Goal: Book appointment/travel/reservation

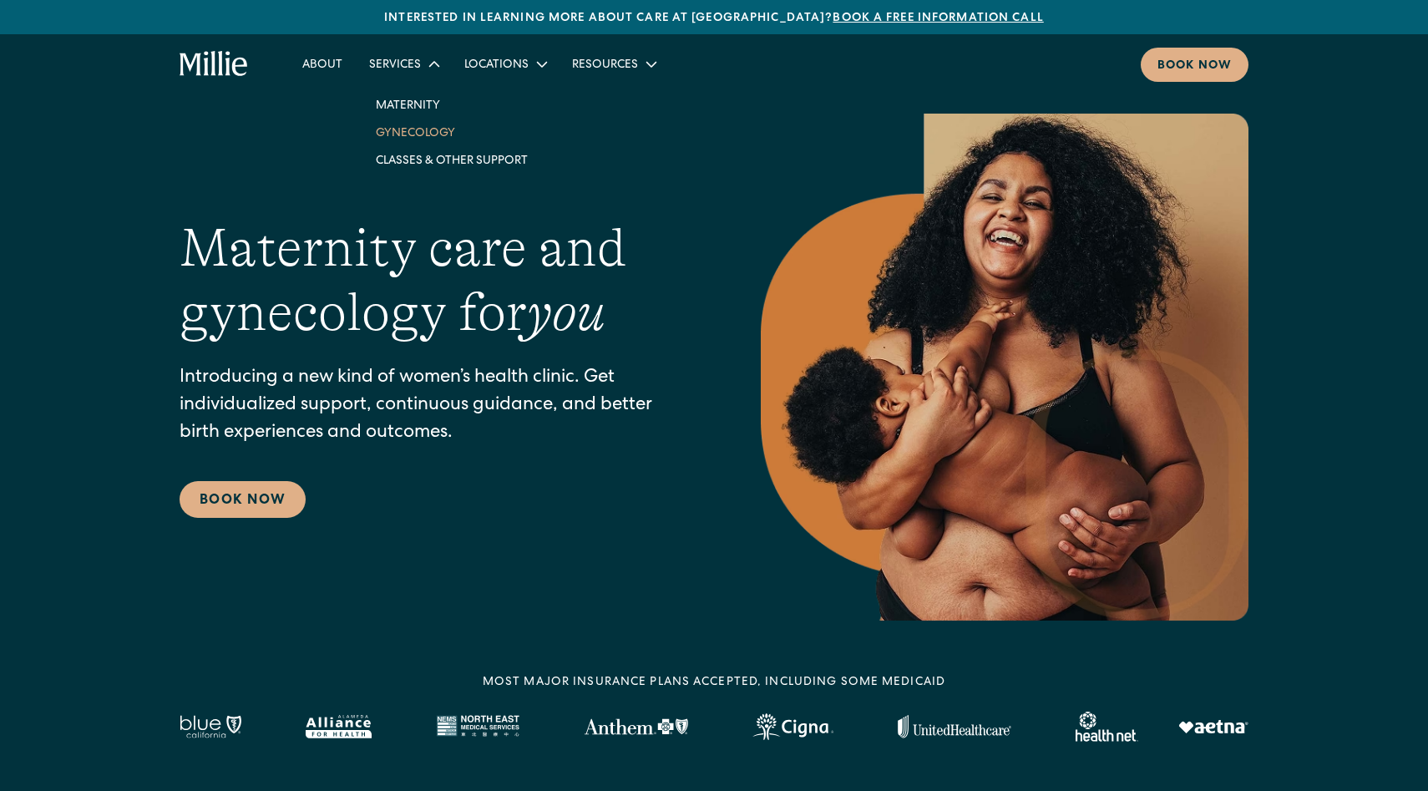
click at [427, 138] on link "Gynecology" at bounding box center [452, 133] width 179 height 28
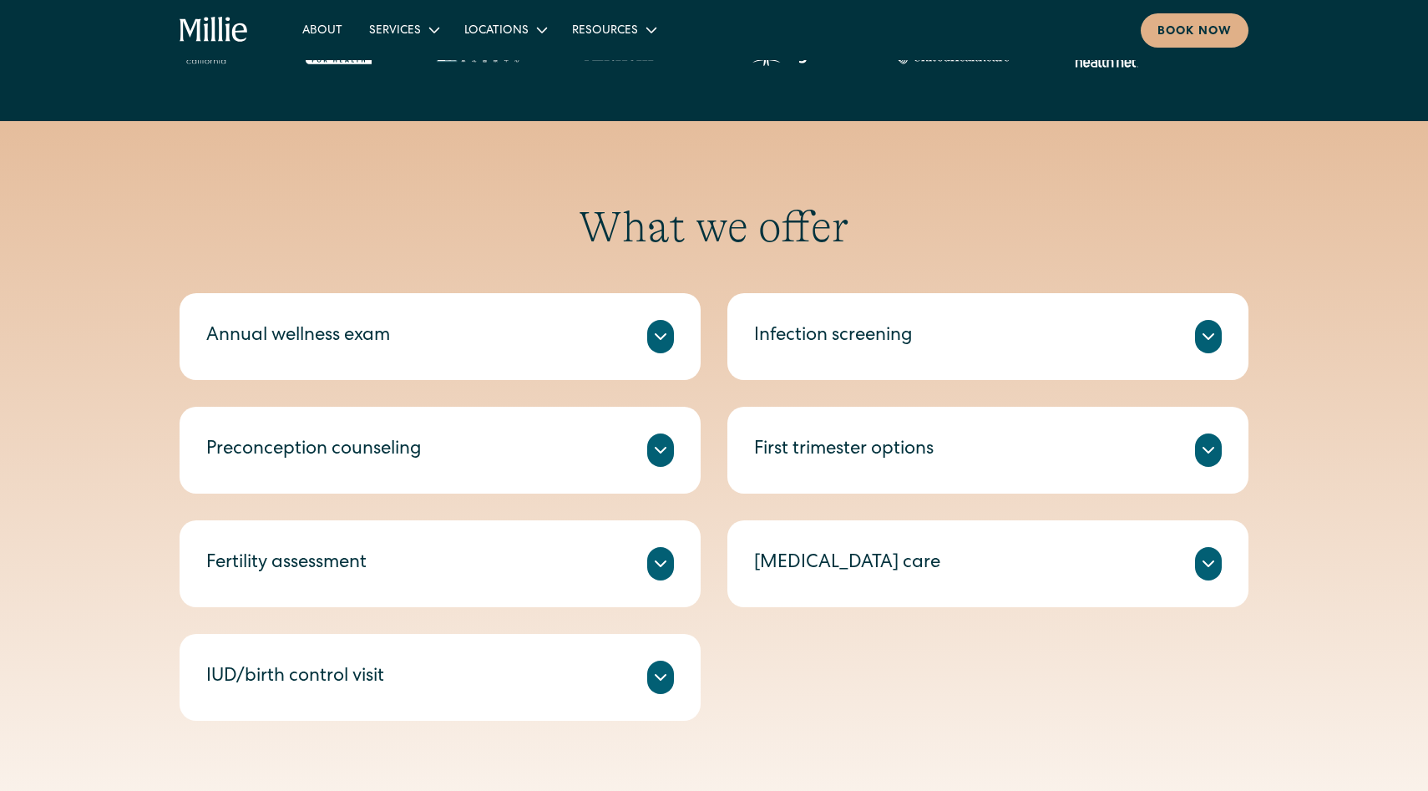
scroll to position [657, 0]
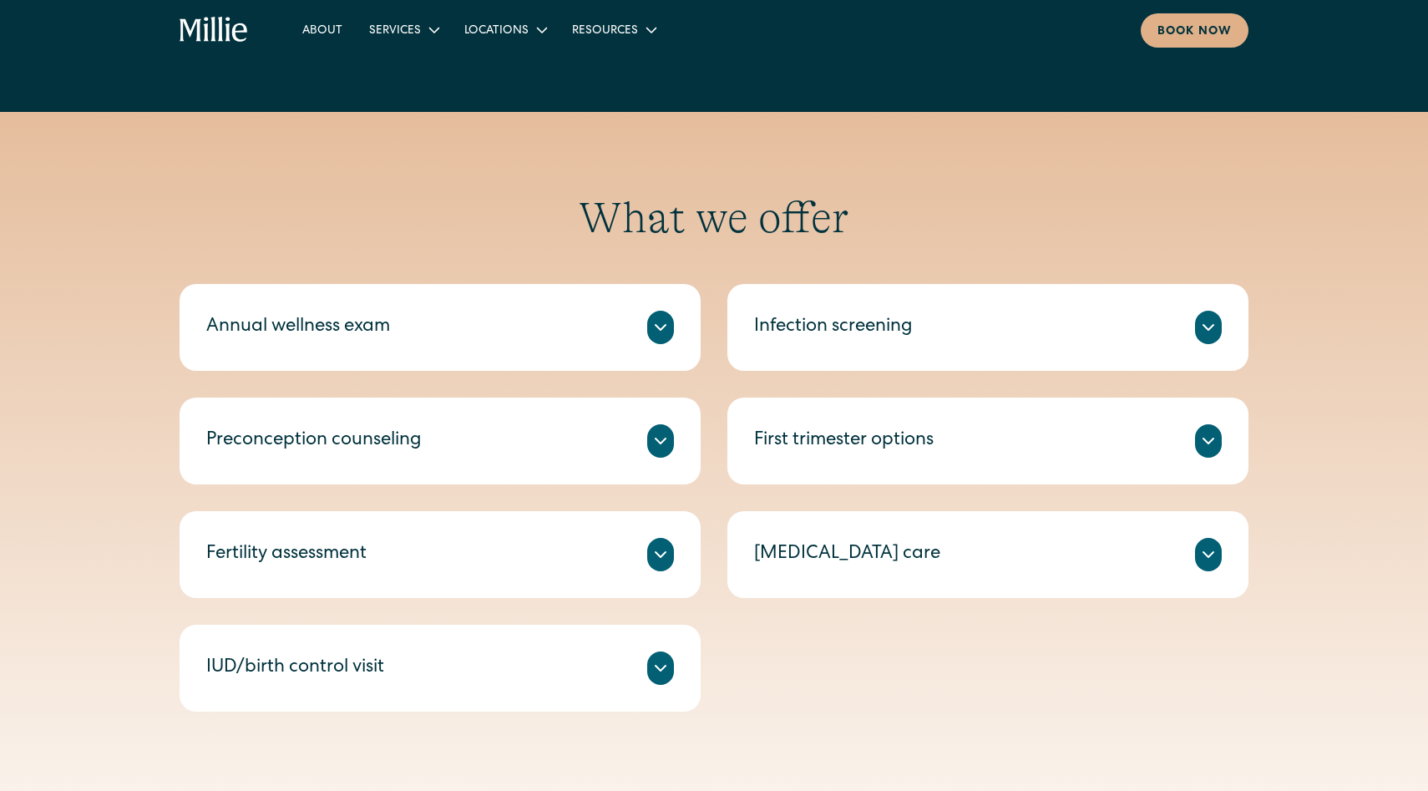
click at [593, 562] on div "Fertility assessment" at bounding box center [440, 554] width 468 height 33
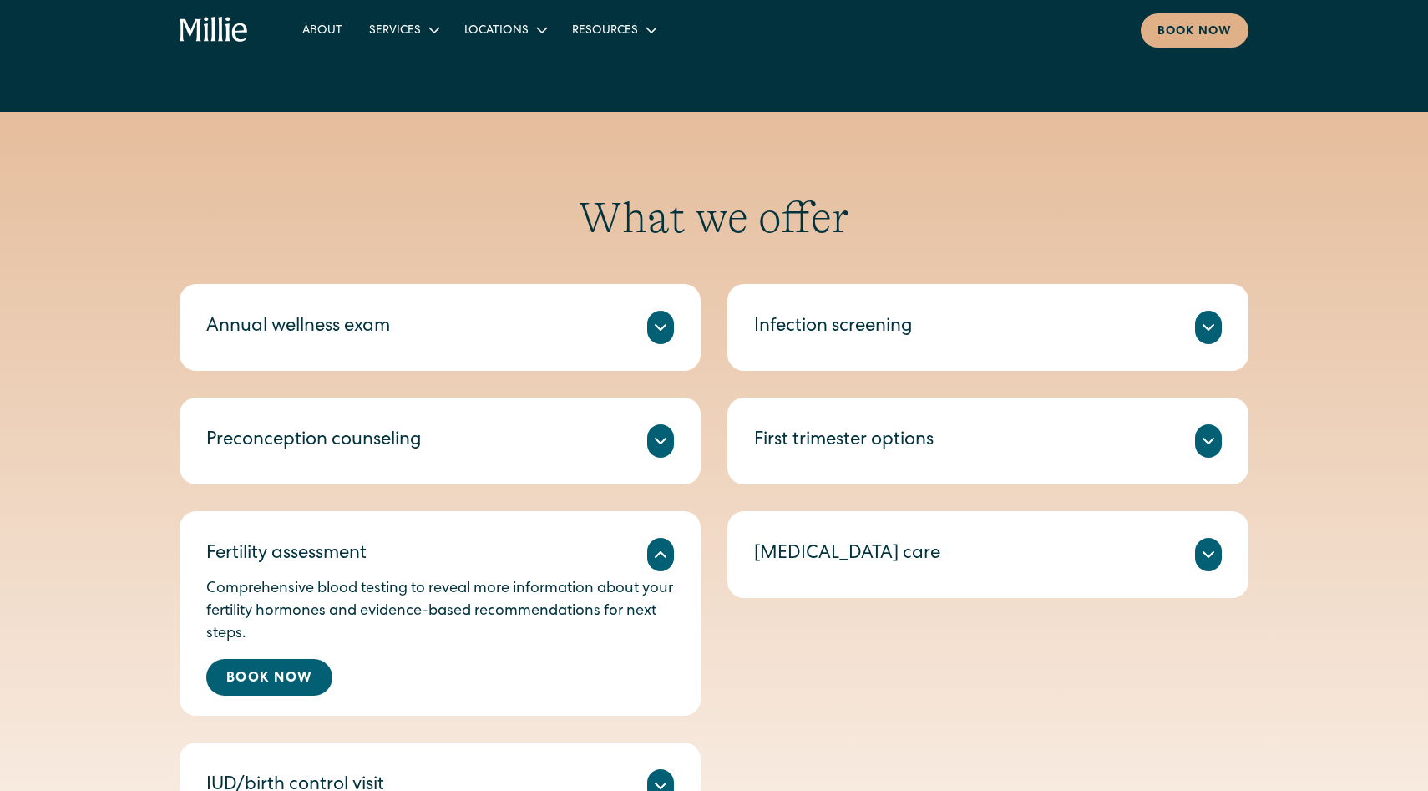
click at [632, 317] on div "Annual wellness exam" at bounding box center [440, 327] width 468 height 33
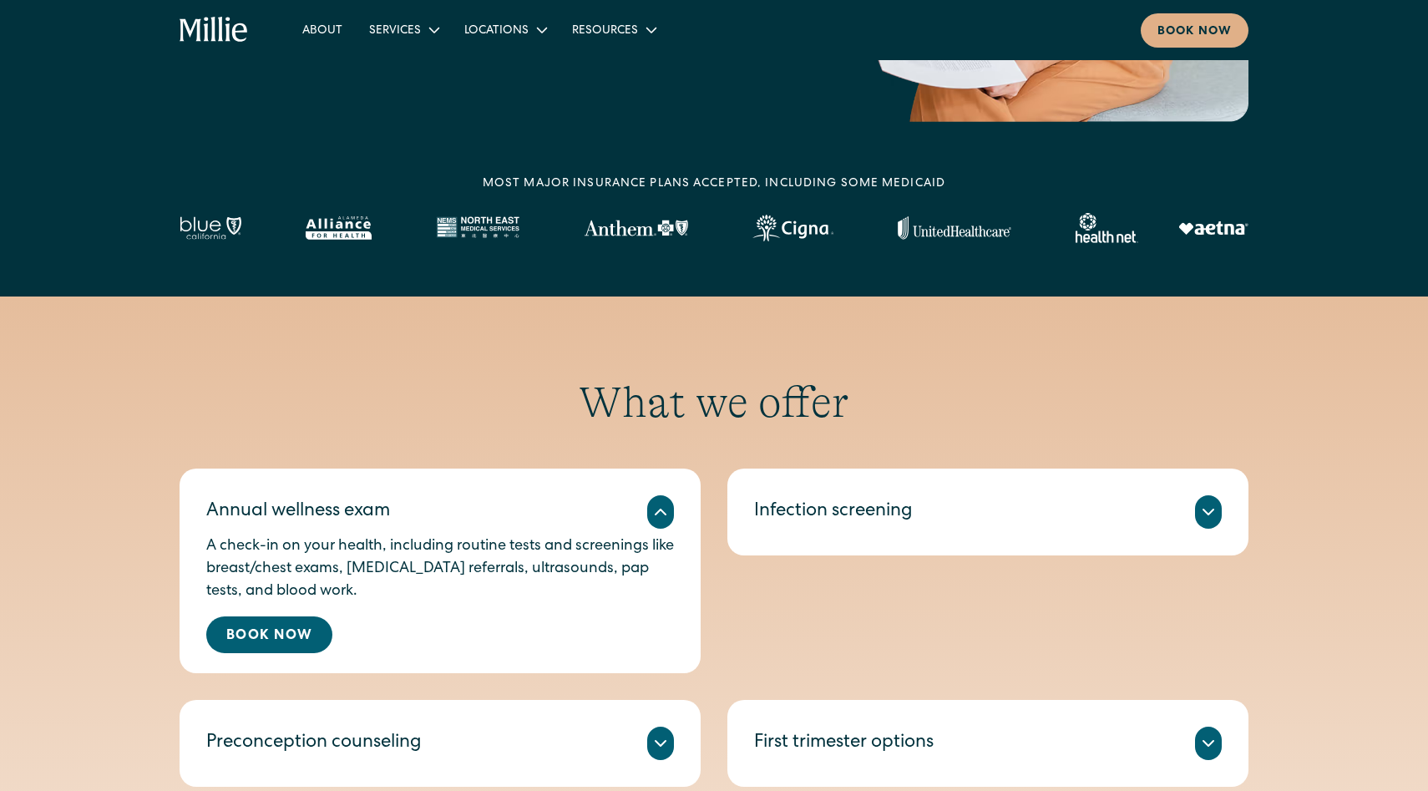
scroll to position [521, 0]
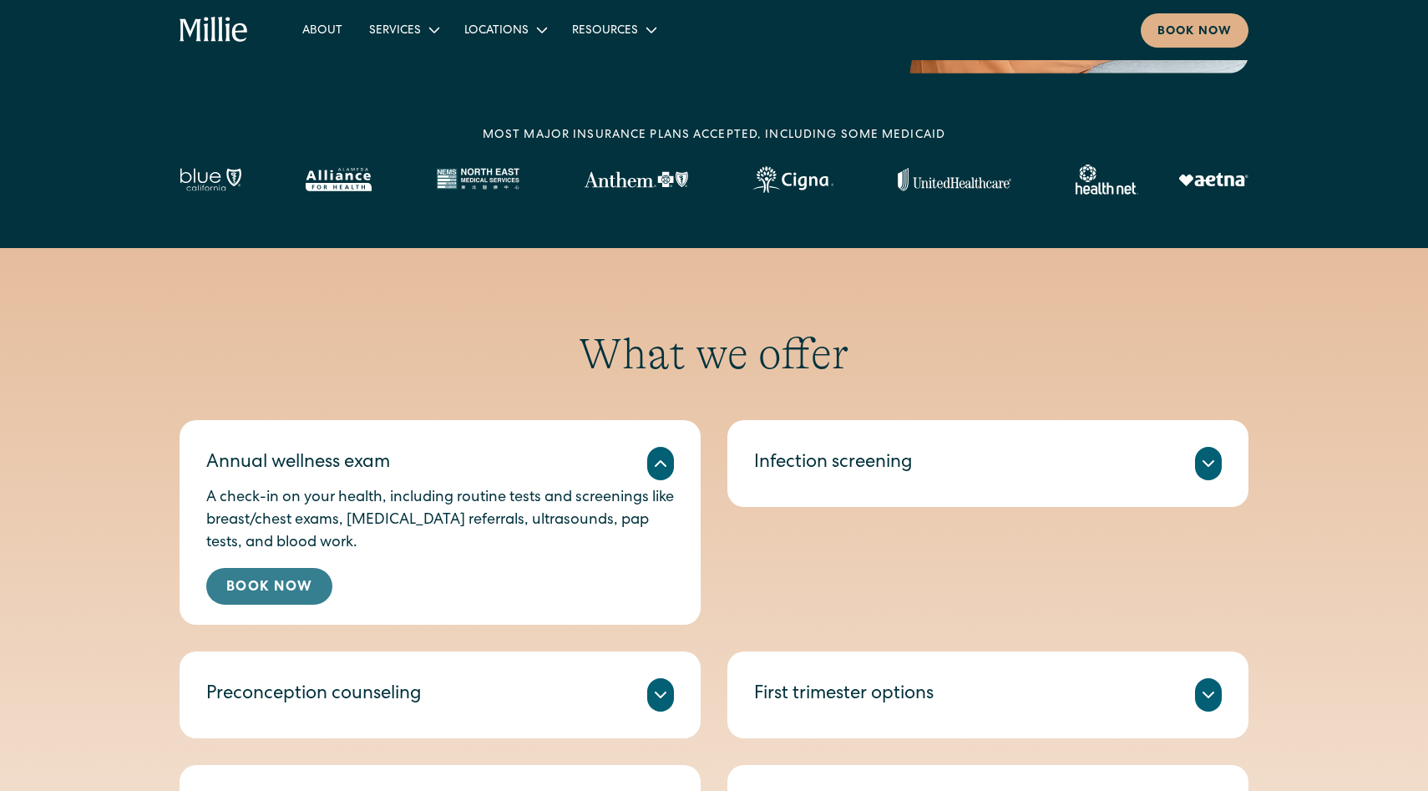
click at [285, 578] on link "Book Now" at bounding box center [269, 586] width 126 height 37
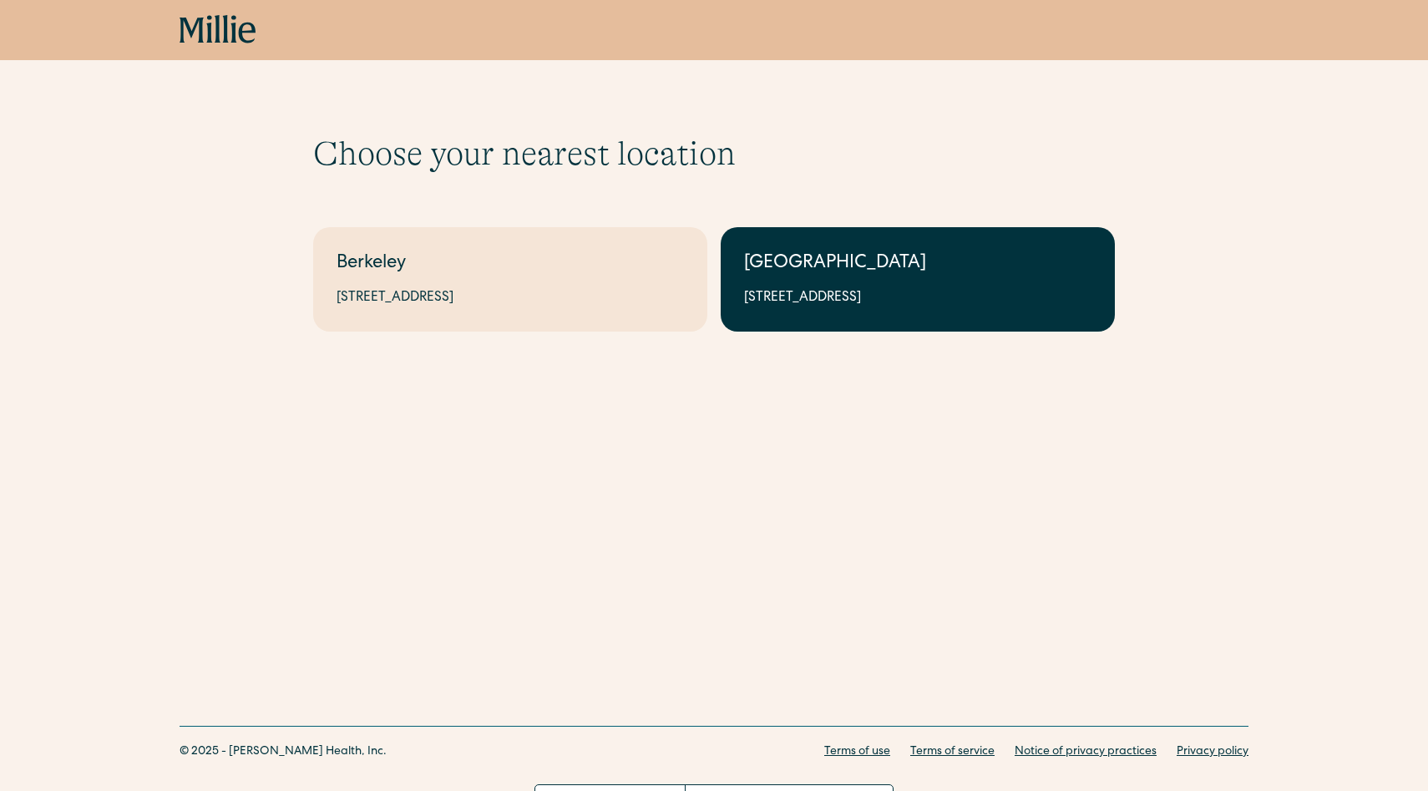
click at [806, 276] on div "[GEOGRAPHIC_DATA]" at bounding box center [917, 265] width 347 height 28
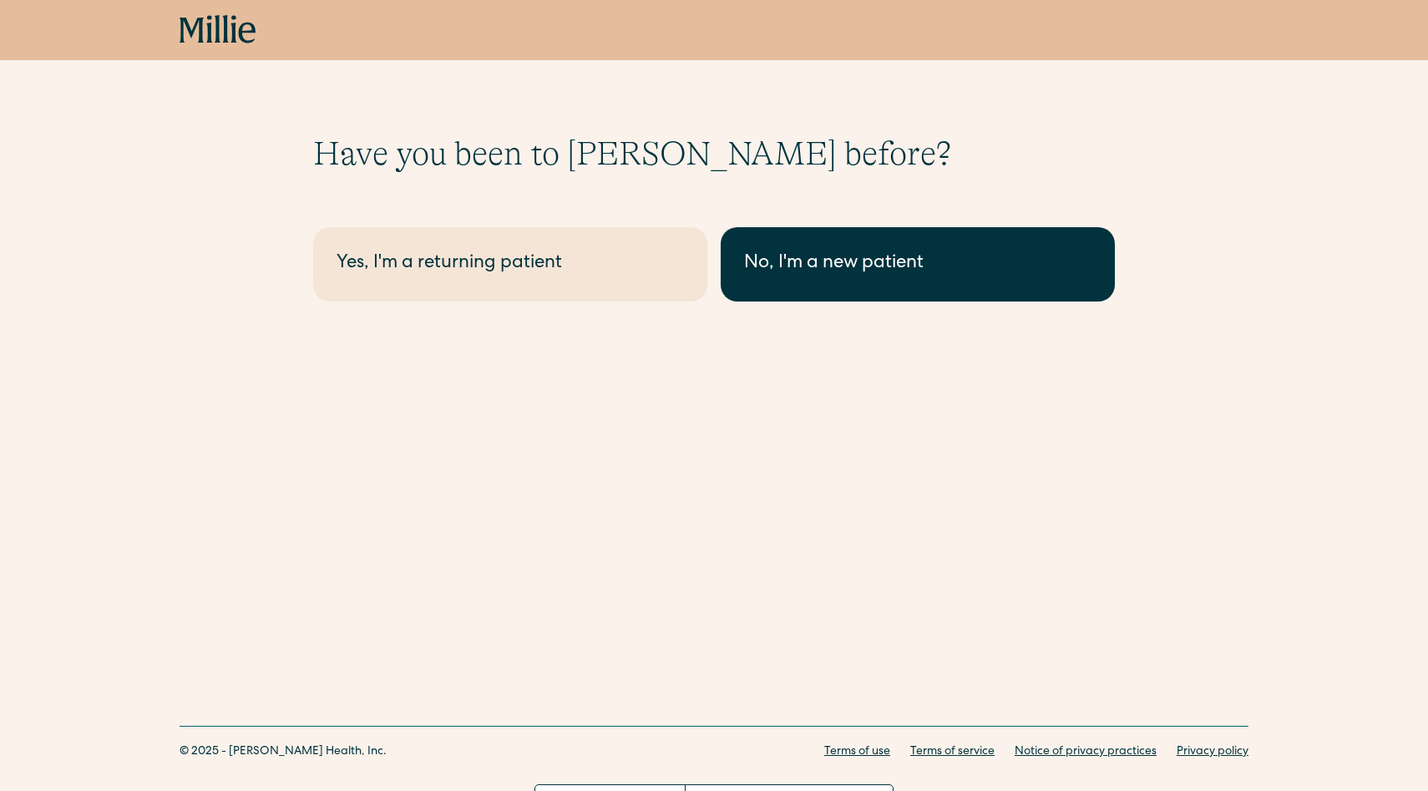
click at [796, 271] on div "No, I'm a new patient" at bounding box center [917, 265] width 347 height 28
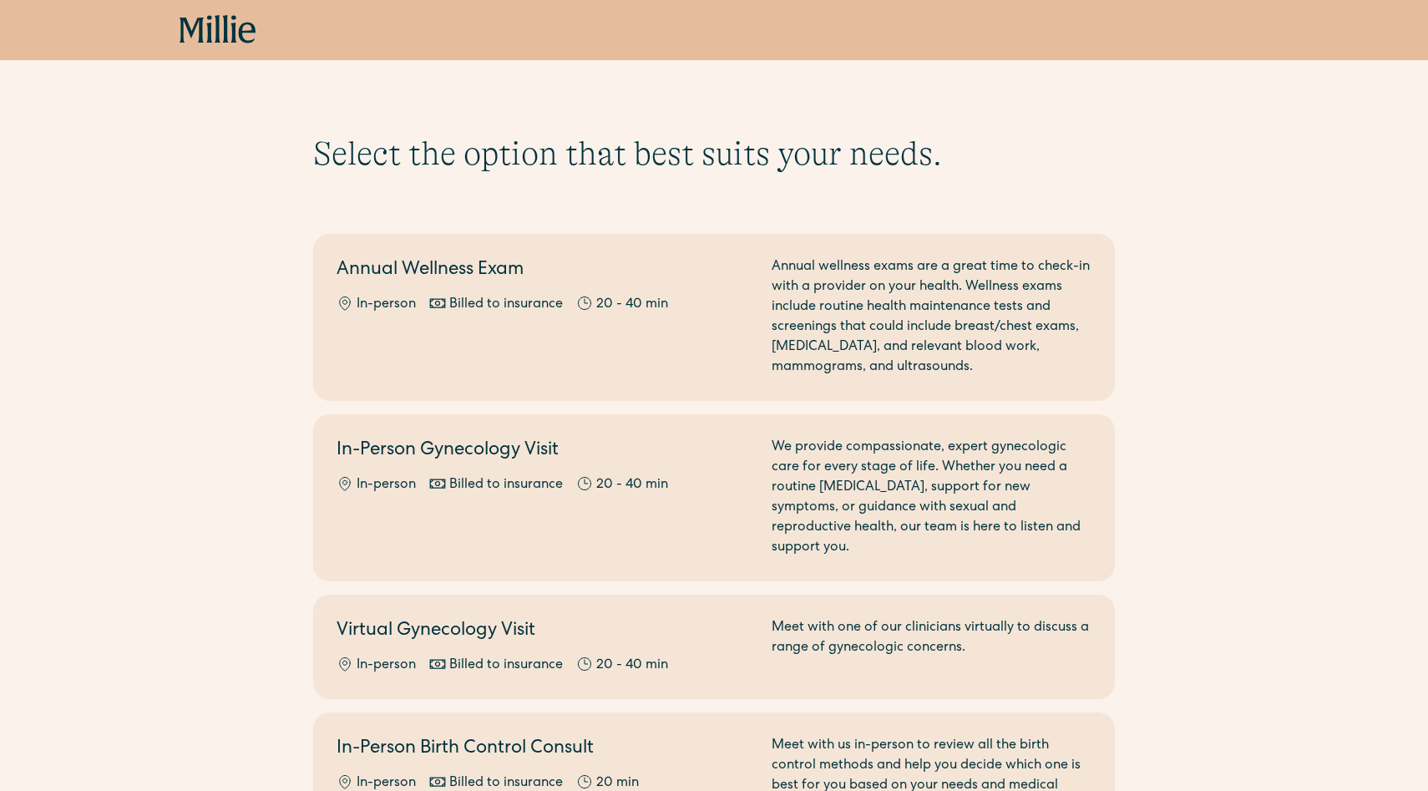
click at [251, 19] on icon at bounding box center [218, 30] width 77 height 30
